Goal: Navigation & Orientation: Find specific page/section

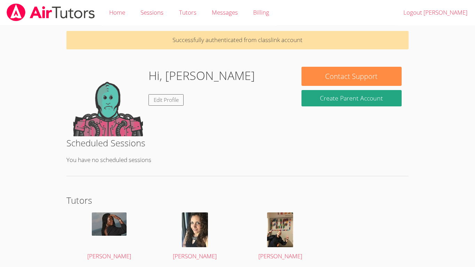
scroll to position [26, 0]
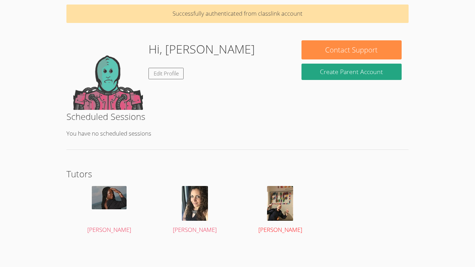
click at [261, 228] on link "[PERSON_NAME]" at bounding box center [280, 210] width 72 height 49
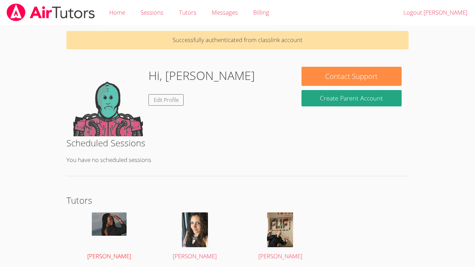
click at [98, 236] on div at bounding box center [109, 229] width 72 height 35
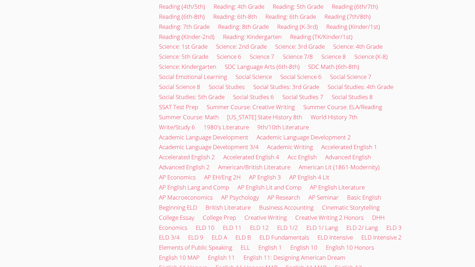
scroll to position [809, 0]
